Goal: Check status: Check status

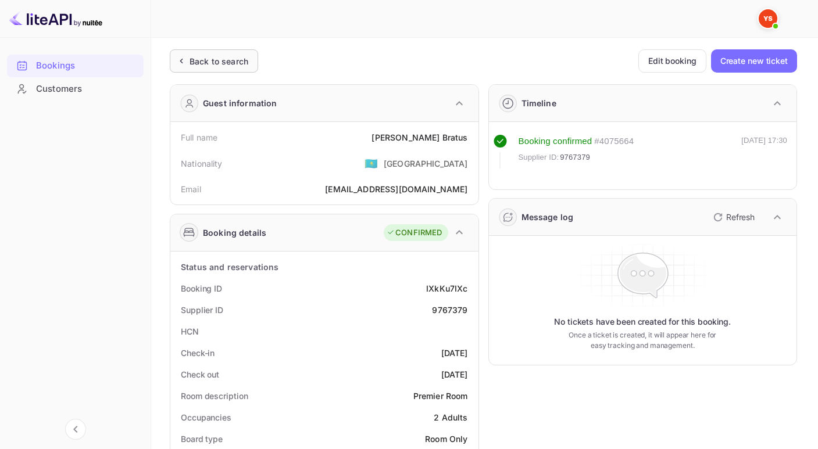
click at [234, 61] on div "Back to search" at bounding box center [218, 61] width 59 height 12
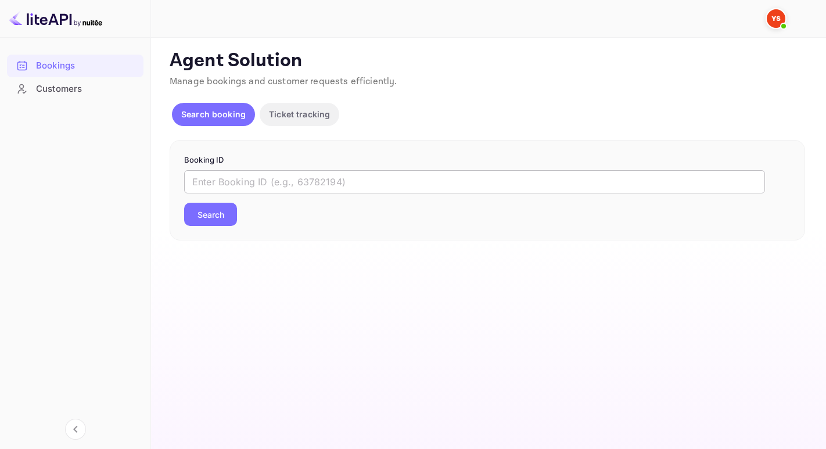
click at [256, 177] on input "text" at bounding box center [474, 181] width 581 height 23
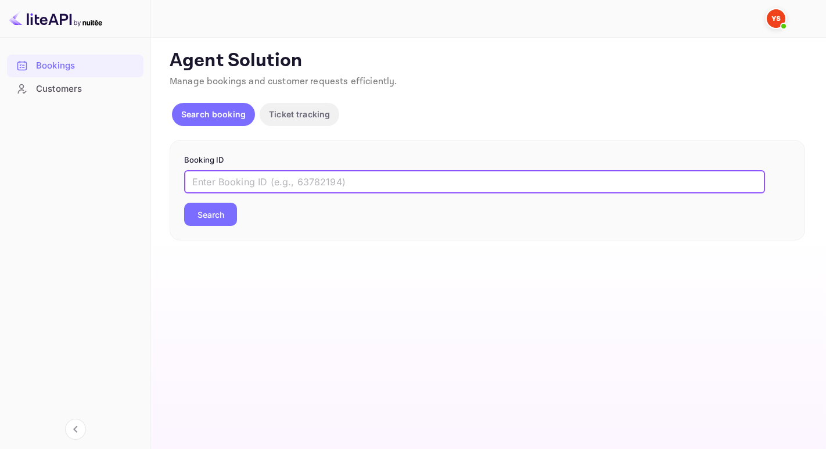
paste input "9712601"
type input "9712601"
click at [224, 209] on button "Search" at bounding box center [210, 214] width 53 height 23
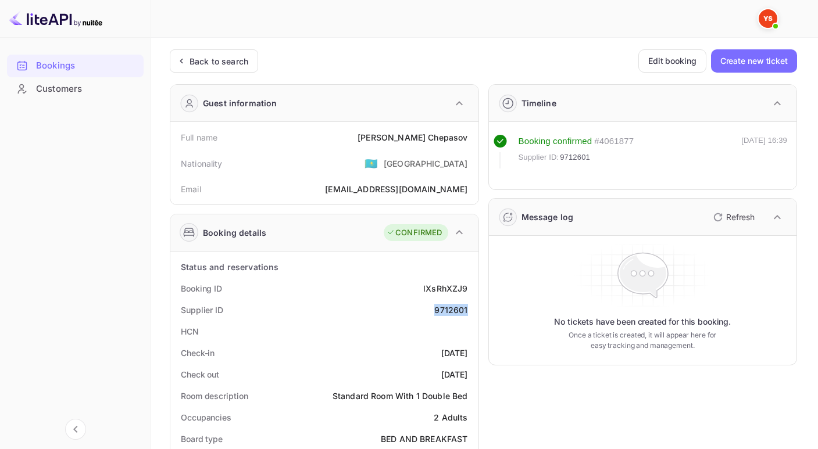
drag, startPoint x: 431, startPoint y: 311, endPoint x: 473, endPoint y: 311, distance: 42.4
copy div "9712601"
drag, startPoint x: 382, startPoint y: 138, endPoint x: 477, endPoint y: 139, distance: 94.7
click at [477, 139] on div "Full name [PERSON_NAME] Nationality 🇰🇿 [DEMOGRAPHIC_DATA] [PERSON_NAME] [PERSON…" at bounding box center [324, 163] width 308 height 83
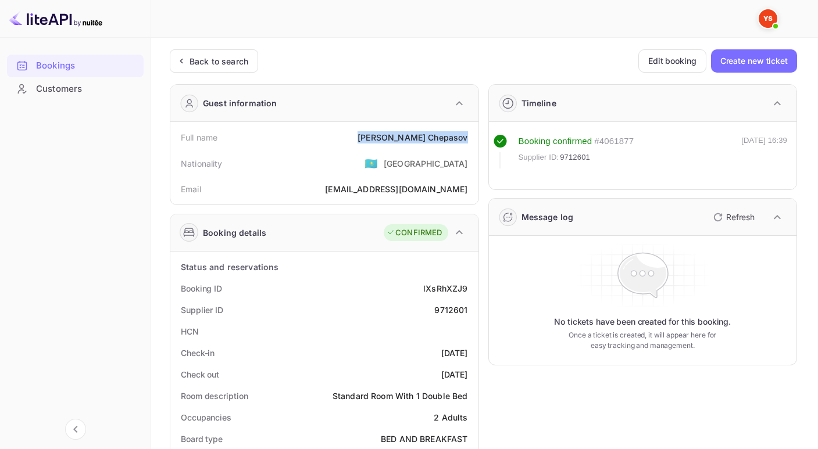
copy div "[PERSON_NAME]"
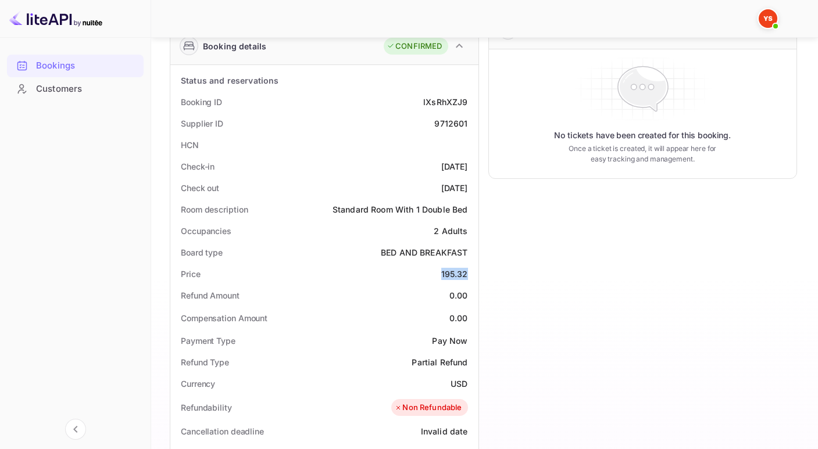
drag, startPoint x: 439, startPoint y: 271, endPoint x: 469, endPoint y: 272, distance: 29.6
click at [469, 272] on div "Price 195.32" at bounding box center [324, 274] width 299 height 22
copy div "195.32"
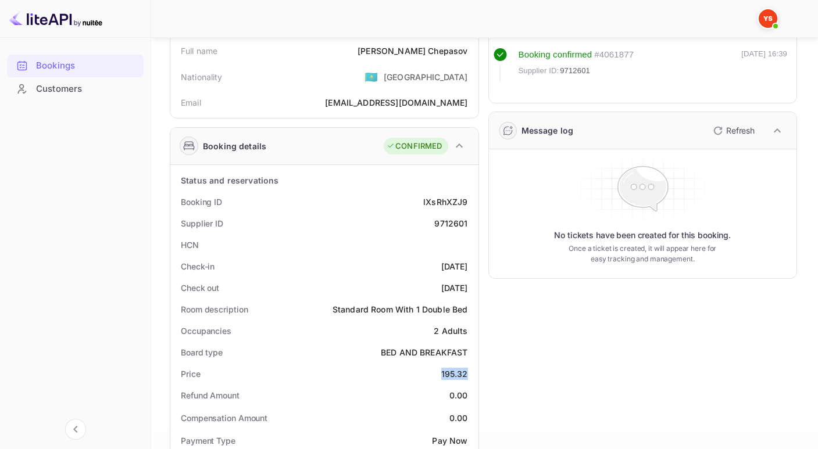
scroll to position [0, 0]
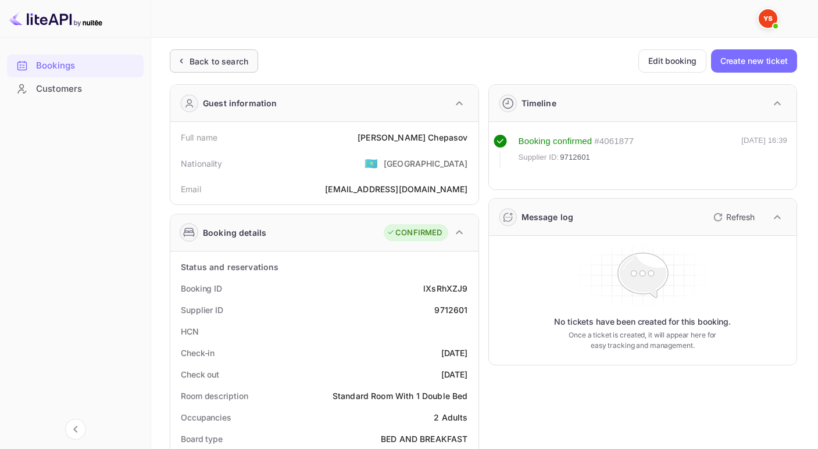
click at [228, 59] on div "Back to search" at bounding box center [218, 61] width 59 height 12
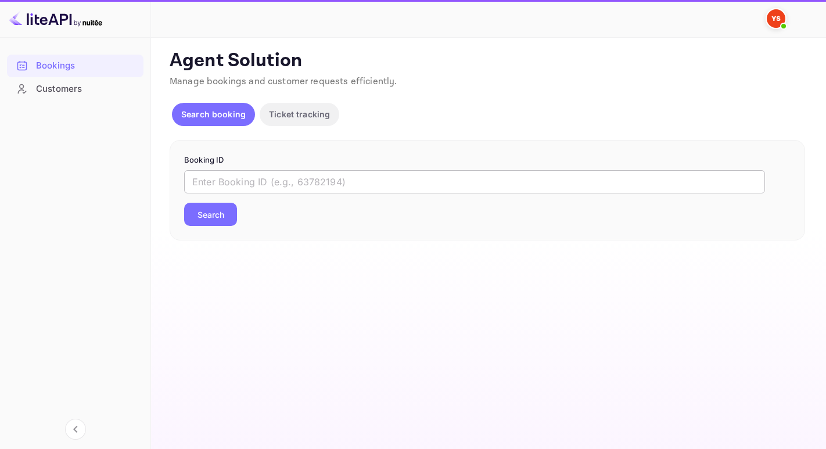
click at [243, 189] on input "text" at bounding box center [474, 181] width 581 height 23
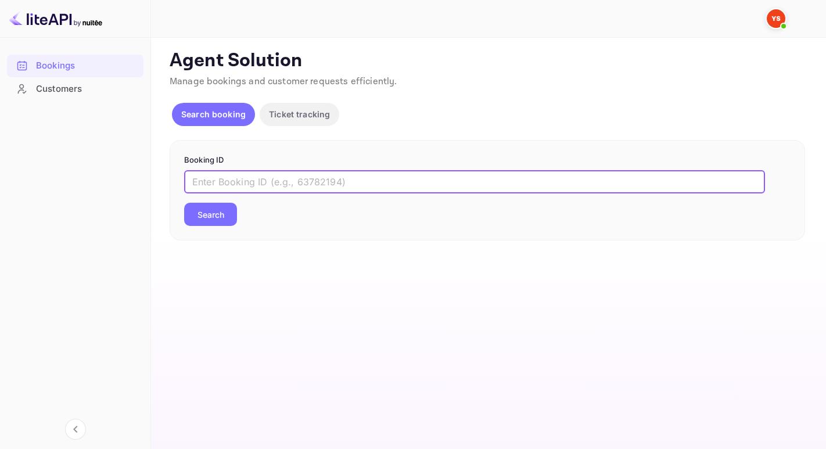
paste input "8884597"
click at [184, 203] on button "Search" at bounding box center [210, 214] width 53 height 23
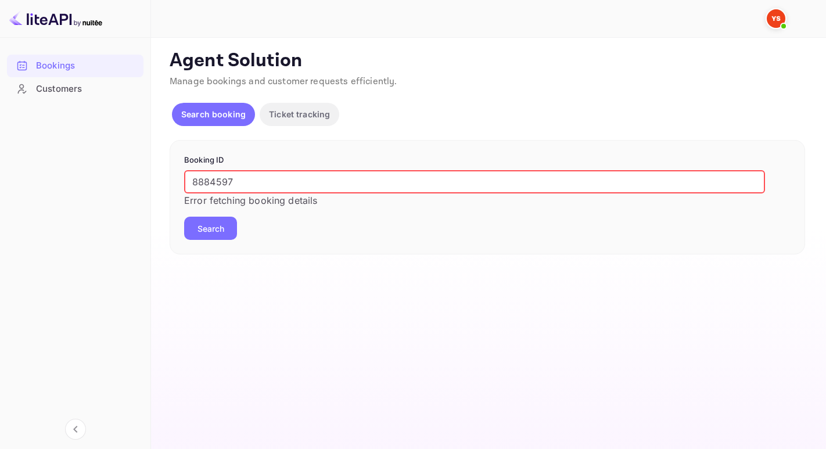
click at [194, 182] on input "8884597" at bounding box center [474, 181] width 581 height 23
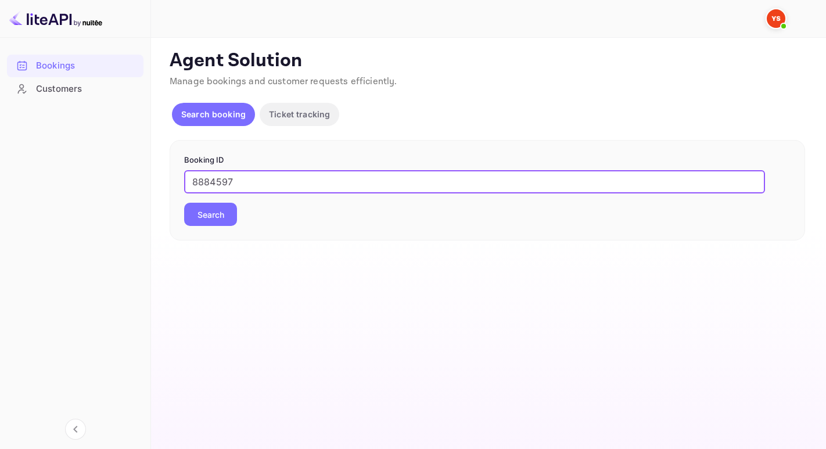
type input "8884597"
click at [184, 203] on button "Search" at bounding box center [210, 214] width 53 height 23
